Goal: Task Accomplishment & Management: Manage account settings

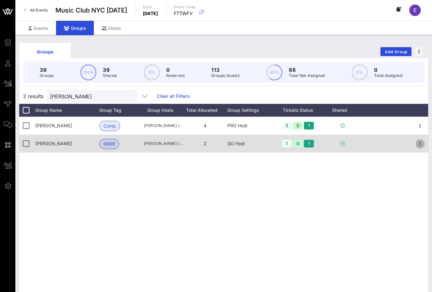
click at [418, 141] on icon "button" at bounding box center [420, 144] width 8 height 8
click at [414, 148] on div at bounding box center [420, 144] width 16 height 18
click at [413, 149] on div at bounding box center [420, 144] width 16 height 18
click at [425, 143] on div at bounding box center [420, 144] width 16 height 18
click at [422, 143] on icon "button" at bounding box center [420, 144] width 8 height 8
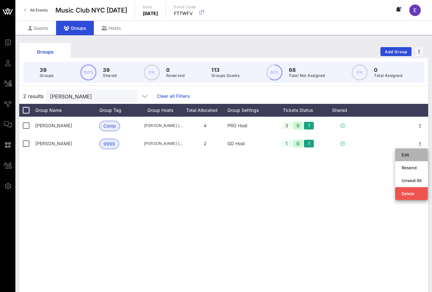
click at [413, 153] on div "Edit" at bounding box center [412, 154] width 20 height 5
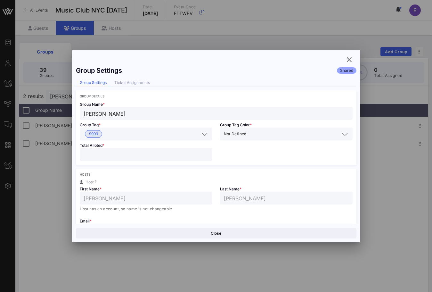
click at [206, 153] on input "*" at bounding box center [146, 154] width 125 height 8
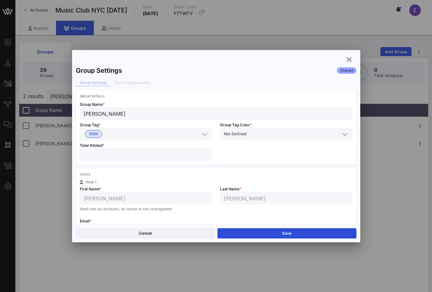
type input "*"
click at [206, 153] on input "*" at bounding box center [146, 154] width 125 height 8
click at [229, 231] on button "Save" at bounding box center [287, 233] width 139 height 10
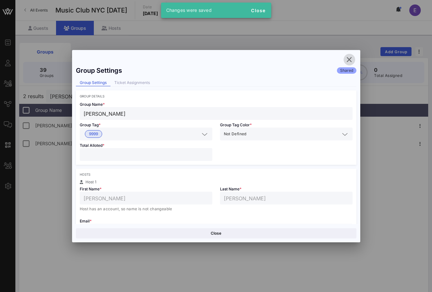
click at [349, 60] on icon "button" at bounding box center [350, 60] width 8 height 8
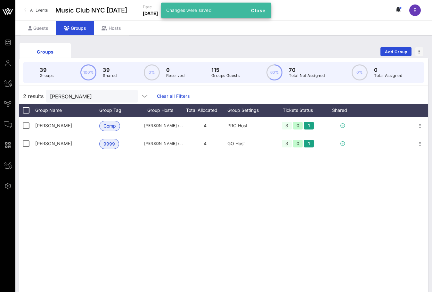
click at [45, 7] on link "All Events" at bounding box center [36, 10] width 31 height 10
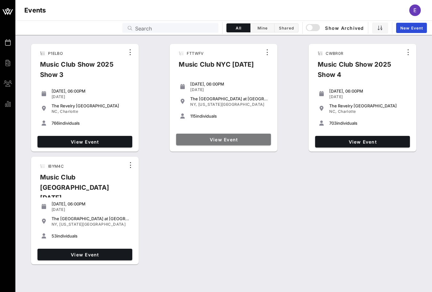
click at [199, 134] on link "View Event" at bounding box center [223, 140] width 95 height 12
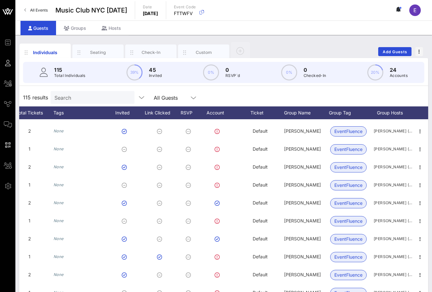
click at [79, 21] on div "Guests Groups Hosts" at bounding box center [223, 28] width 417 height 14
click at [76, 27] on div "Groups" at bounding box center [75, 28] width 38 height 14
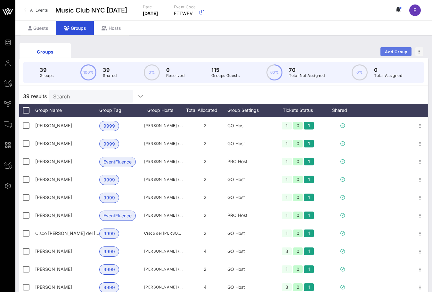
click at [393, 50] on span "Add Group" at bounding box center [396, 51] width 23 height 5
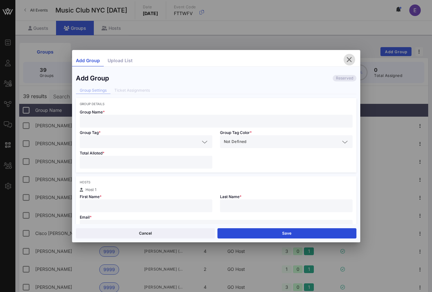
click at [347, 57] on icon "button" at bounding box center [350, 60] width 8 height 8
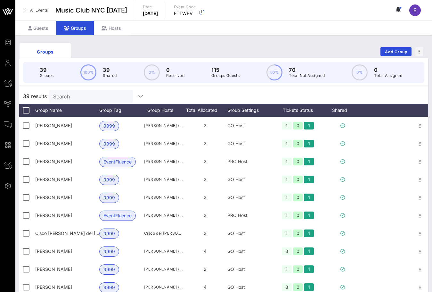
click at [98, 91] on div "Search" at bounding box center [90, 96] width 75 height 13
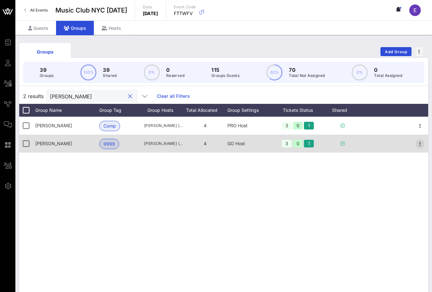
type input "james"
click at [420, 142] on icon "button" at bounding box center [420, 144] width 8 height 8
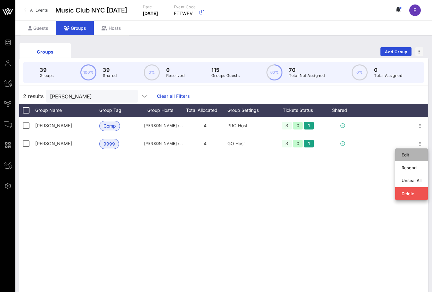
click at [397, 154] on div "Edit" at bounding box center [411, 154] width 33 height 13
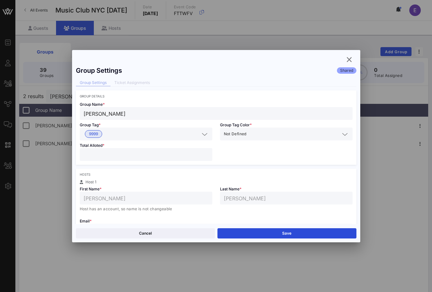
click at [205, 152] on input "*" at bounding box center [146, 154] width 125 height 8
type input "*"
click at [205, 152] on input "*" at bounding box center [146, 154] width 125 height 8
click at [246, 234] on button "Save" at bounding box center [287, 233] width 139 height 10
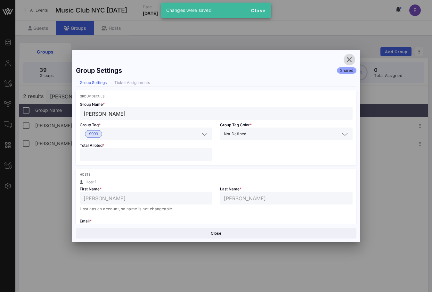
click at [352, 63] on icon "button" at bounding box center [350, 60] width 8 height 8
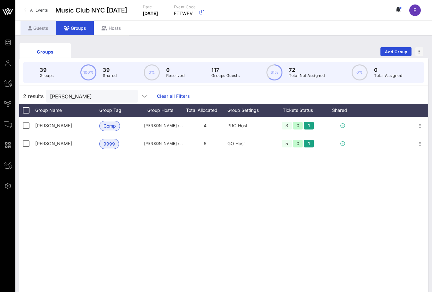
click at [44, 28] on div "Guests" at bounding box center [39, 28] width 36 height 14
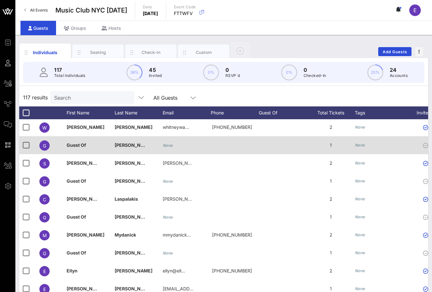
scroll to position [1722, 0]
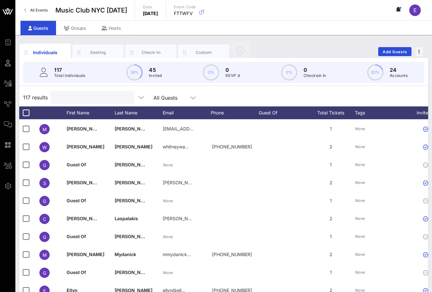
click at [75, 95] on input "text" at bounding box center [91, 97] width 75 height 8
type input "k"
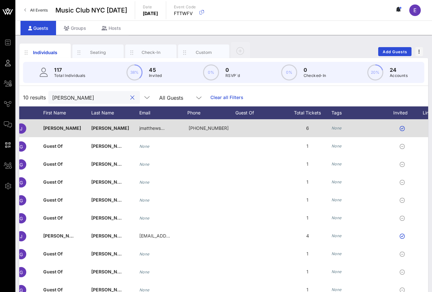
scroll to position [0, 30]
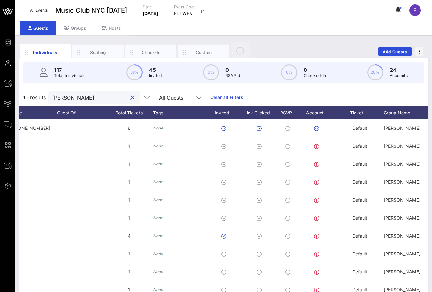
type input "james"
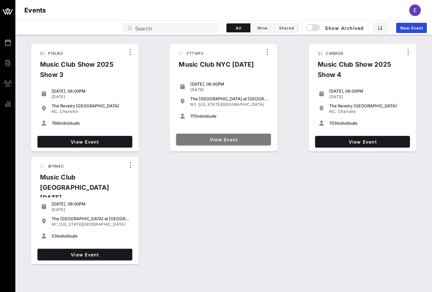
click at [226, 138] on span "View Event" at bounding box center [224, 139] width 90 height 5
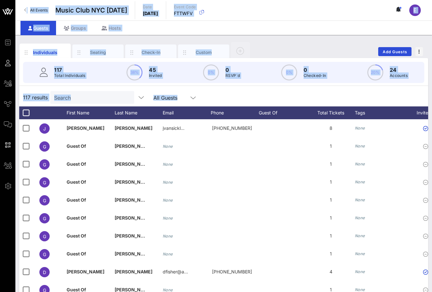
drag, startPoint x: 188, startPoint y: 96, endPoint x: 22, endPoint y: 9, distance: 187.4
click at [22, 9] on div "Event Builder Guests All Groups Journeys Comms QR Scanner Team Settings Music C…" at bounding box center [216, 159] width 432 height 318
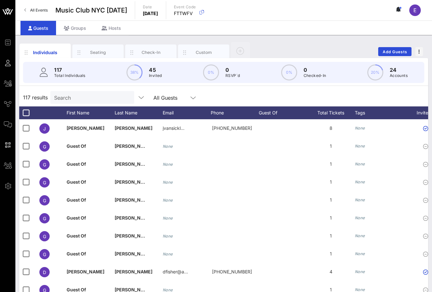
click at [50, 3] on div "All Events Music Club [GEOGRAPHIC_DATA] [DATE] Date [DATE] Event Code FTTWFV E" at bounding box center [223, 10] width 417 height 21
click at [43, 10] on span "All Events" at bounding box center [39, 10] width 18 height 5
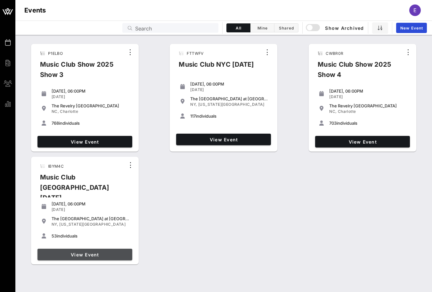
click at [120, 252] on span "View Event" at bounding box center [85, 254] width 90 height 5
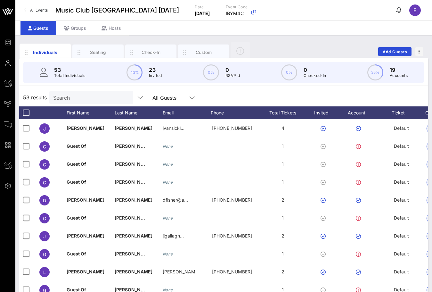
click at [41, 10] on span "All Events" at bounding box center [39, 10] width 18 height 5
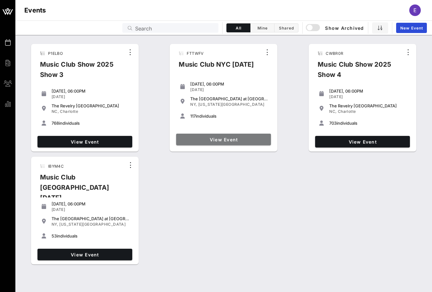
click at [212, 137] on span "View Event" at bounding box center [224, 139] width 90 height 5
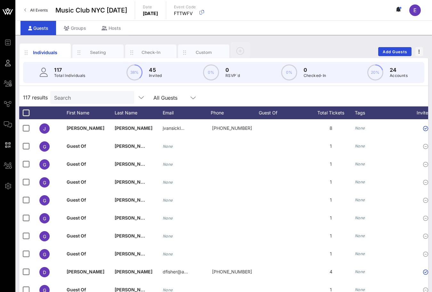
click at [41, 8] on span "All Events" at bounding box center [39, 10] width 18 height 5
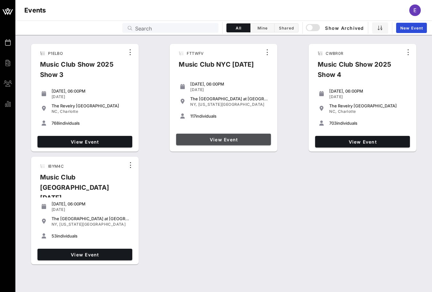
click at [245, 134] on link "View Event" at bounding box center [223, 140] width 95 height 12
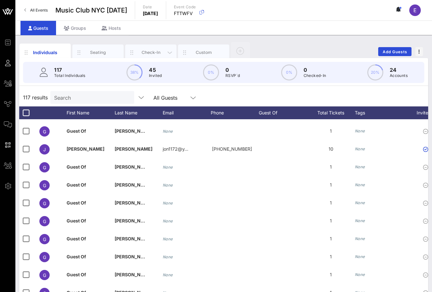
scroll to position [1165, 0]
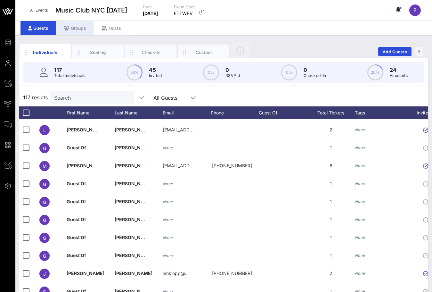
click at [79, 26] on div "Groups" at bounding box center [75, 28] width 38 height 14
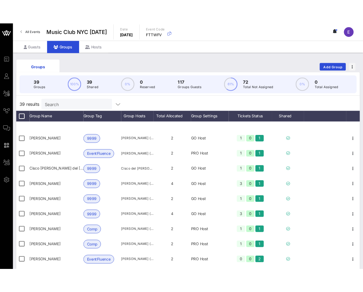
scroll to position [40, 0]
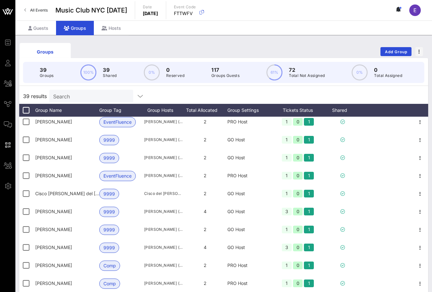
click at [31, 11] on span "All Events" at bounding box center [39, 10] width 18 height 5
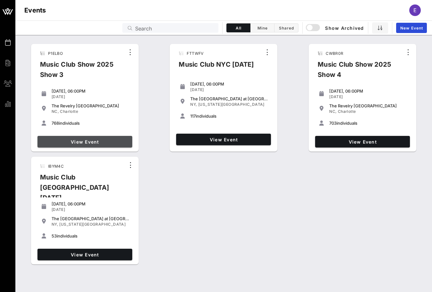
click at [116, 139] on span "View Event" at bounding box center [85, 141] width 90 height 5
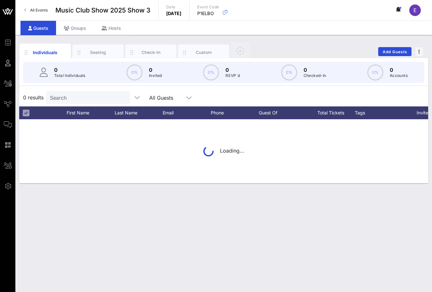
click at [34, 10] on span "All Events" at bounding box center [39, 10] width 18 height 5
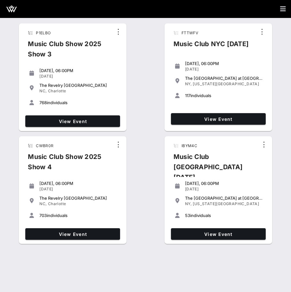
click at [195, 126] on div "View Event" at bounding box center [219, 119] width 100 height 17
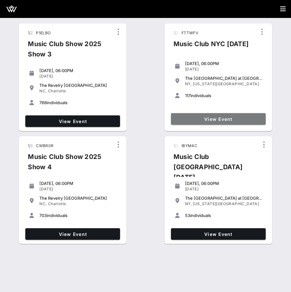
click at [195, 121] on span "View Event" at bounding box center [219, 118] width 90 height 5
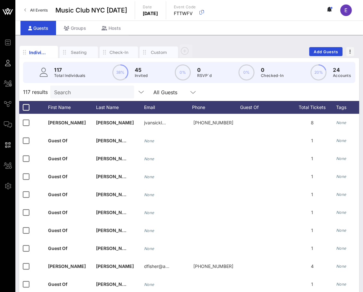
click at [101, 90] on input "Search" at bounding box center [91, 92] width 75 height 8
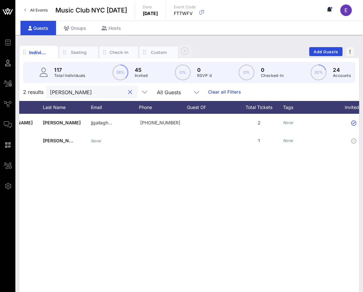
type input "[PERSON_NAME]"
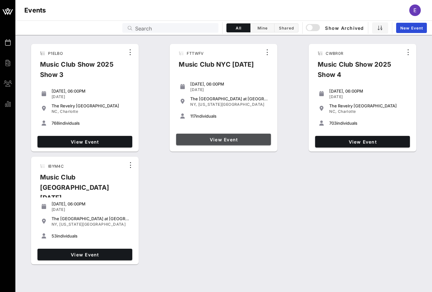
click at [193, 137] on span "View Event" at bounding box center [224, 139] width 90 height 5
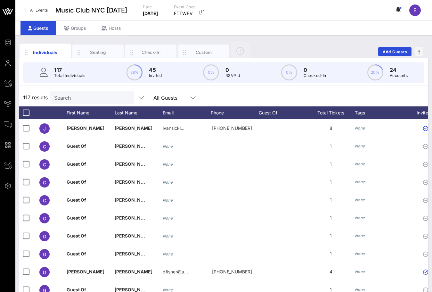
click at [31, 11] on span "All Events" at bounding box center [39, 10] width 18 height 5
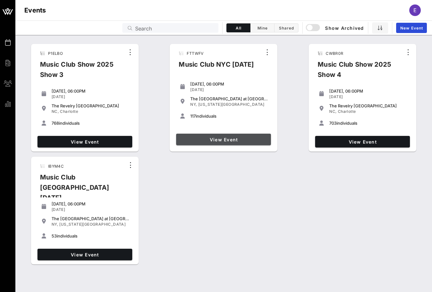
click at [237, 141] on span "View Event" at bounding box center [224, 139] width 90 height 5
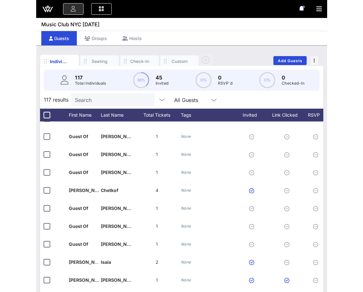
scroll to position [1907, 0]
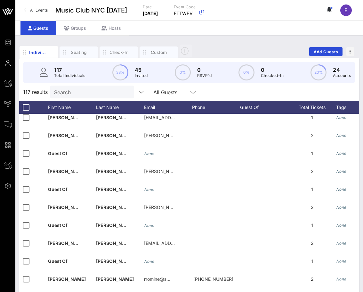
drag, startPoint x: 82, startPoint y: 25, endPoint x: 123, endPoint y: 38, distance: 43.5
click at [82, 25] on div "Groups" at bounding box center [75, 28] width 38 height 14
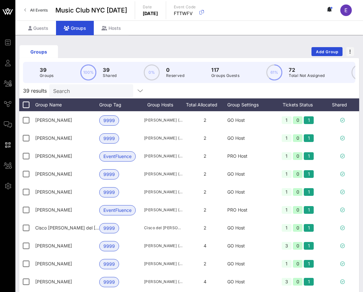
click at [78, 91] on input "Search" at bounding box center [90, 91] width 75 height 8
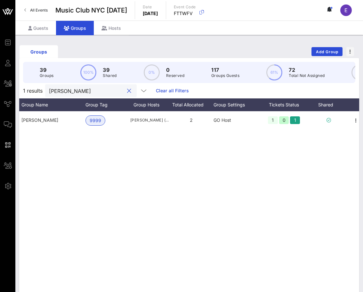
scroll to position [0, 19]
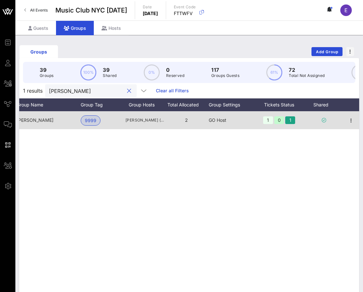
type input "[PERSON_NAME]"
click at [345, 119] on div at bounding box center [351, 120] width 16 height 18
click at [349, 119] on icon "button" at bounding box center [352, 121] width 8 height 8
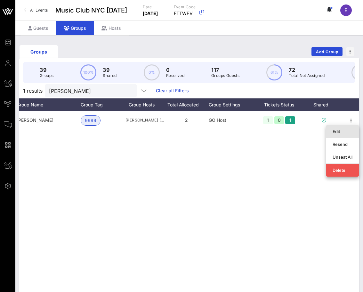
click at [334, 132] on div "Edit" at bounding box center [343, 131] width 20 height 5
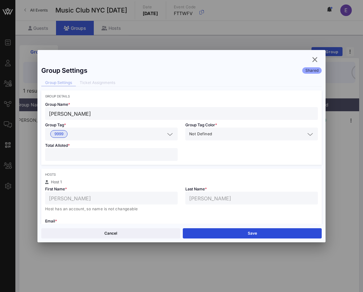
click at [171, 152] on input "*" at bounding box center [111, 154] width 125 height 8
type input "*"
click at [171, 152] on input "*" at bounding box center [111, 154] width 125 height 8
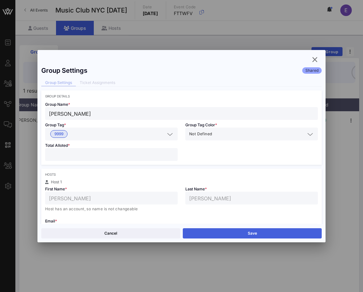
click at [202, 235] on button "Save" at bounding box center [252, 233] width 139 height 10
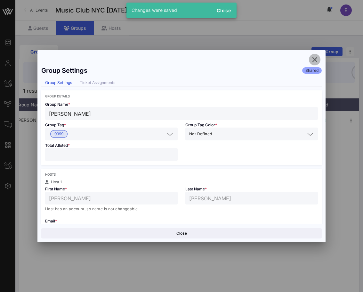
click at [319, 60] on span "button" at bounding box center [315, 60] width 12 height 8
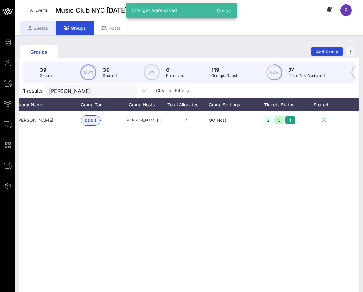
click at [46, 26] on div "Guests" at bounding box center [39, 28] width 36 height 14
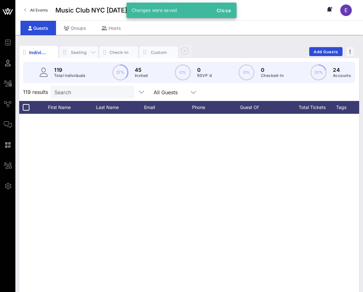
scroll to position [1907, 0]
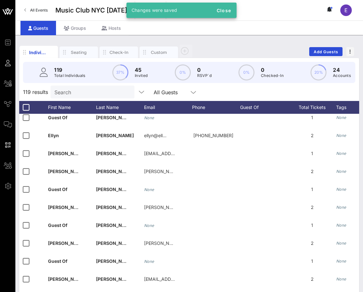
click at [87, 87] on div "Search" at bounding box center [91, 92] width 75 height 13
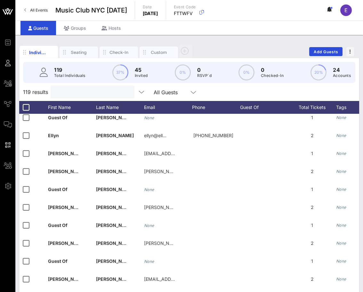
type input "i"
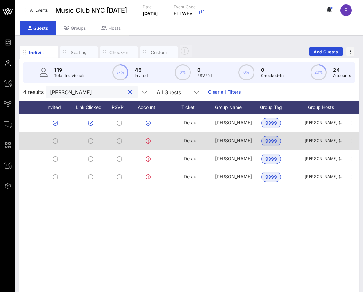
scroll to position [0, 0]
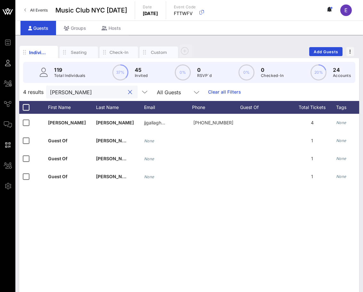
type input "[PERSON_NAME]"
